Goal: Check status: Check status

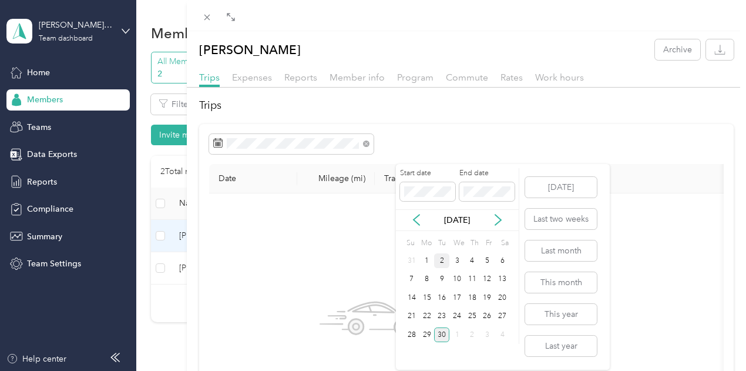
click at [444, 263] on div "2" at bounding box center [441, 260] width 15 height 15
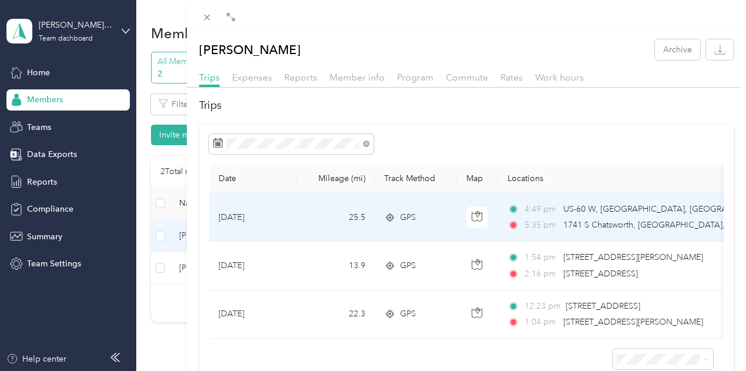
click at [297, 230] on td "[DATE]" at bounding box center [253, 217] width 88 height 48
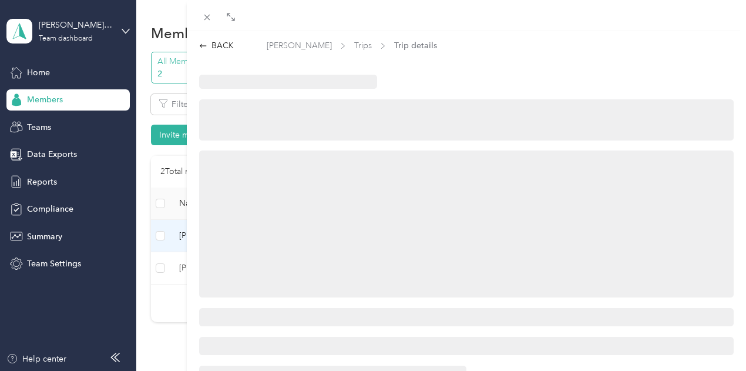
drag, startPoint x: 461, startPoint y: 230, endPoint x: 425, endPoint y: 66, distance: 167.2
click at [425, 66] on div at bounding box center [467, 344] width 560 height 565
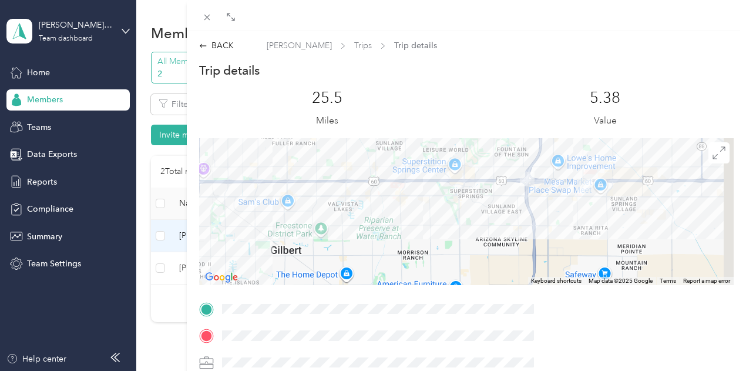
drag, startPoint x: 572, startPoint y: 199, endPoint x: 643, endPoint y: 176, distance: 74.1
click at [460, 234] on div at bounding box center [466, 211] width 535 height 147
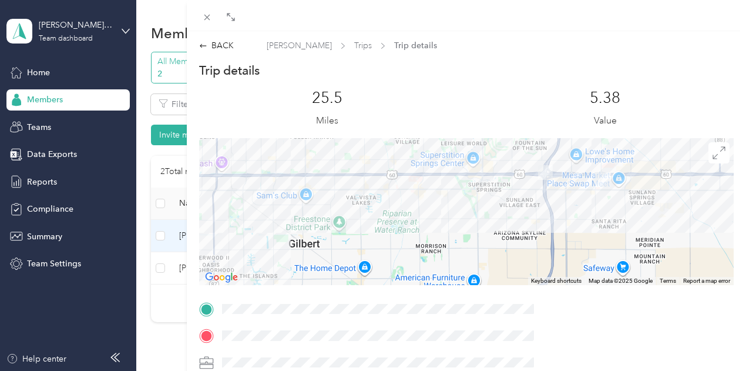
drag, startPoint x: 550, startPoint y: 234, endPoint x: 628, endPoint y: 220, distance: 79.4
click at [628, 220] on div at bounding box center [466, 211] width 535 height 147
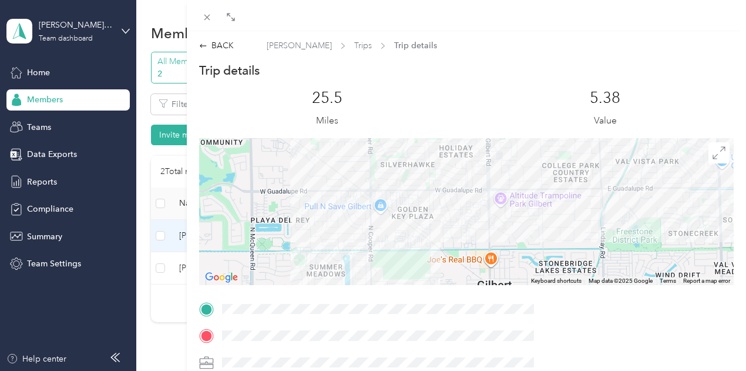
drag, startPoint x: 550, startPoint y: 210, endPoint x: 477, endPoint y: 239, distance: 78.6
click at [477, 239] on div at bounding box center [466, 211] width 535 height 147
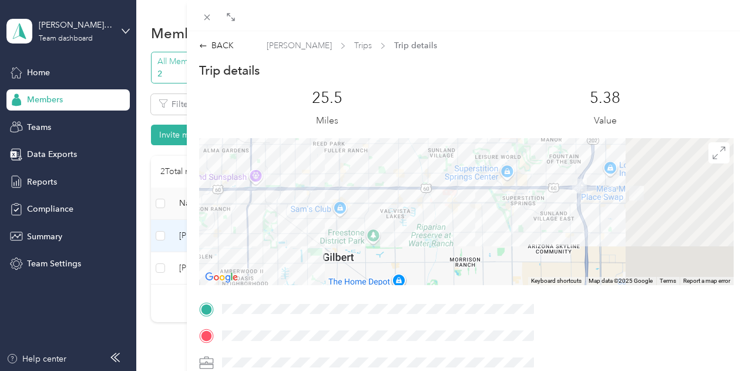
drag, startPoint x: 574, startPoint y: 253, endPoint x: 491, endPoint y: 260, distance: 83.2
click at [491, 260] on div at bounding box center [466, 211] width 535 height 147
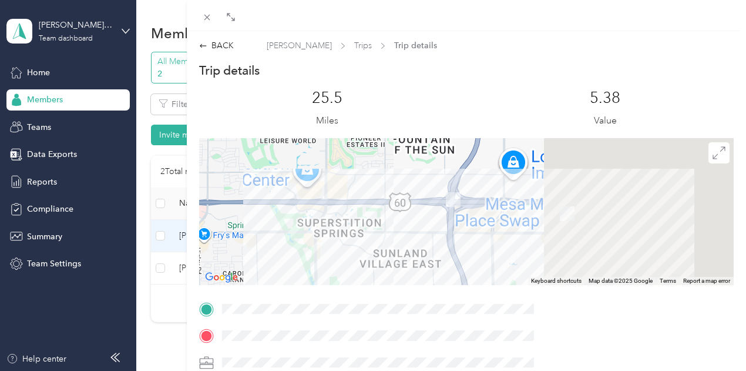
drag, startPoint x: 676, startPoint y: 223, endPoint x: 524, endPoint y: 227, distance: 152.3
click at [528, 231] on div at bounding box center [466, 211] width 535 height 147
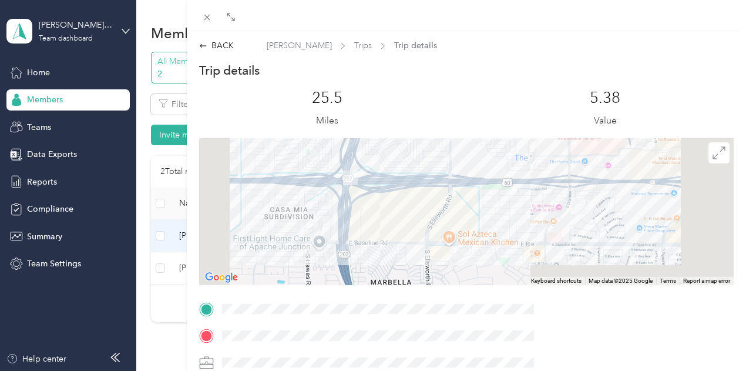
drag, startPoint x: 537, startPoint y: 243, endPoint x: 624, endPoint y: 226, distance: 88.7
click at [621, 227] on div at bounding box center [466, 211] width 535 height 147
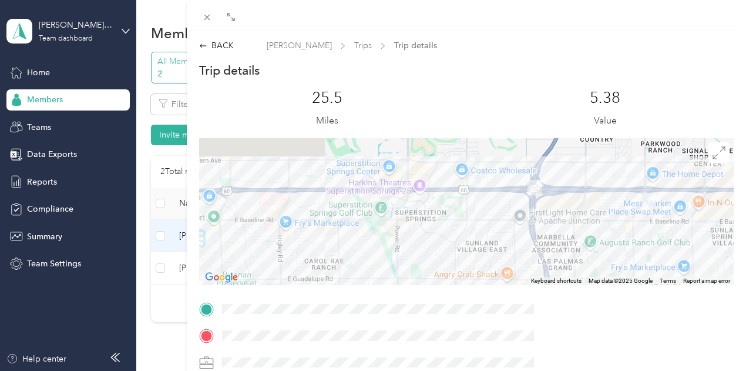
drag, startPoint x: 501, startPoint y: 238, endPoint x: 642, endPoint y: 225, distance: 141.6
click at [642, 225] on div at bounding box center [466, 211] width 535 height 147
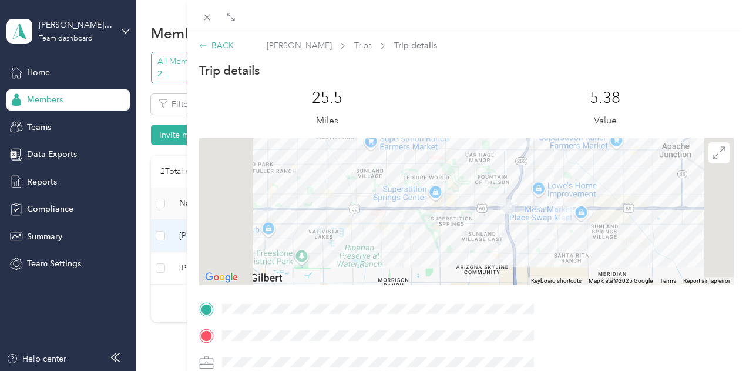
click at [234, 46] on div "BACK" at bounding box center [216, 45] width 35 height 12
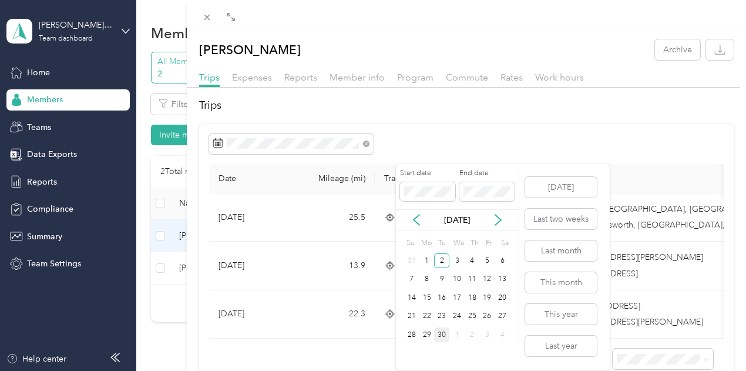
click at [441, 330] on div "30" at bounding box center [441, 334] width 15 height 15
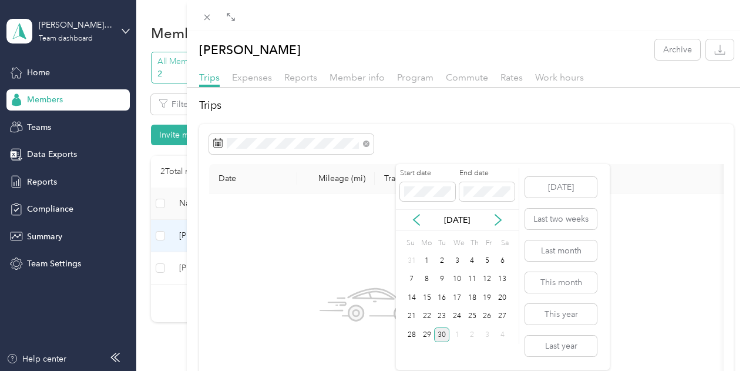
click at [438, 332] on div "30" at bounding box center [441, 334] width 15 height 15
